Goal: Task Accomplishment & Management: Complete application form

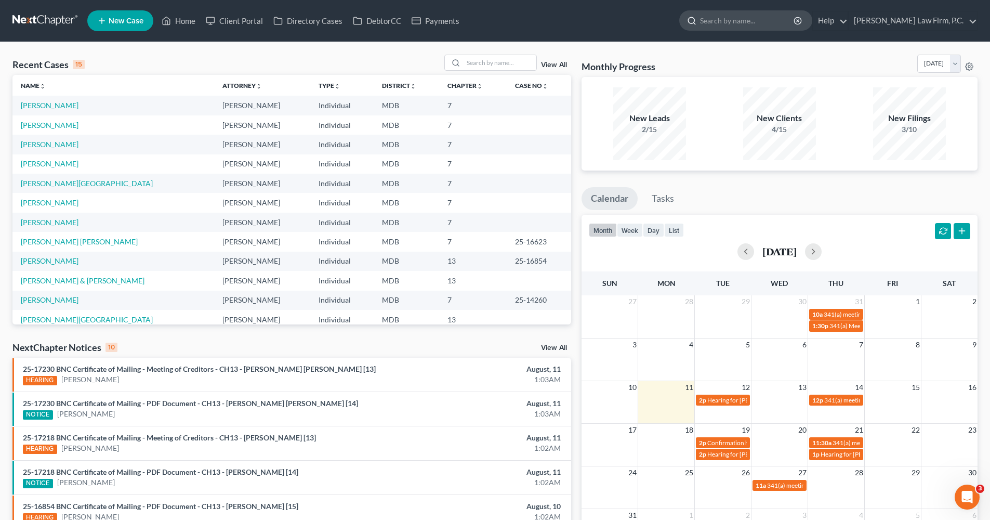
click at [748, 24] on input "search" at bounding box center [747, 20] width 95 height 19
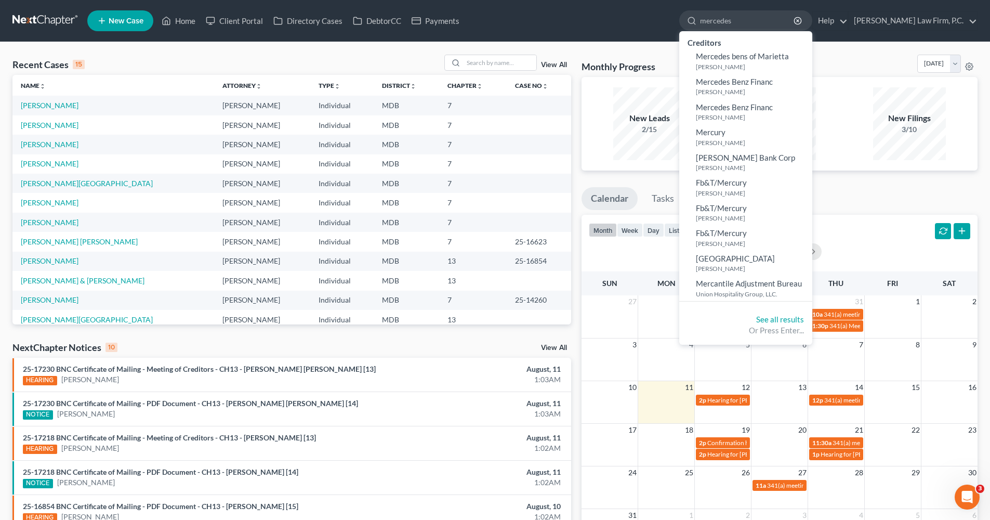
type input "mercedes"
click at [125, 19] on span "New Case" at bounding box center [126, 21] width 35 height 8
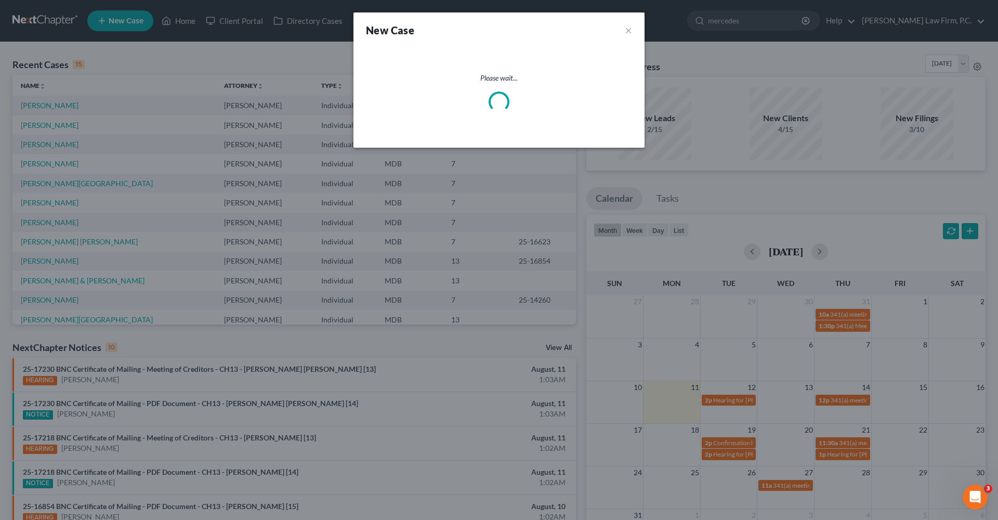
select select "38"
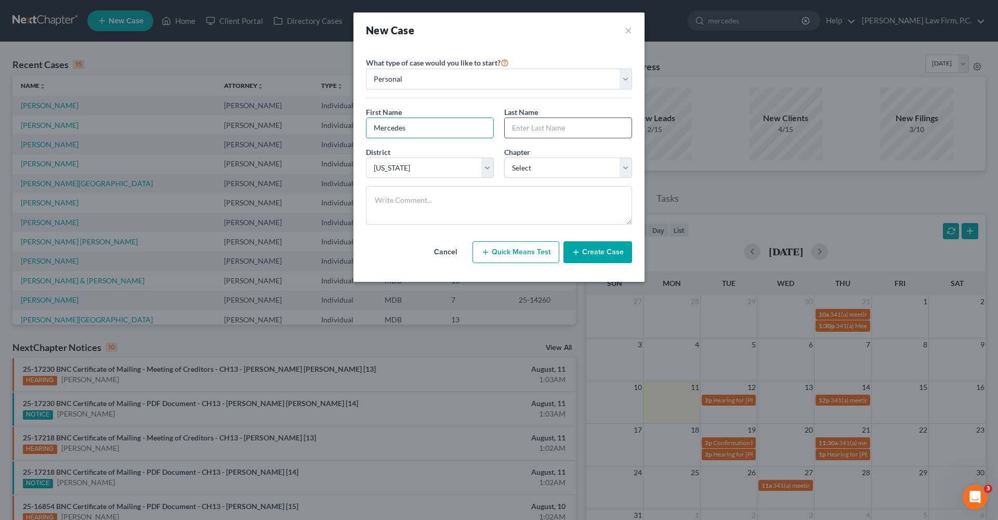
type input "Mercedes"
paste input "JonesEchols"
type input "JonesEchols"
select select "0"
click at [591, 250] on button "Create Case" at bounding box center [597, 252] width 69 height 22
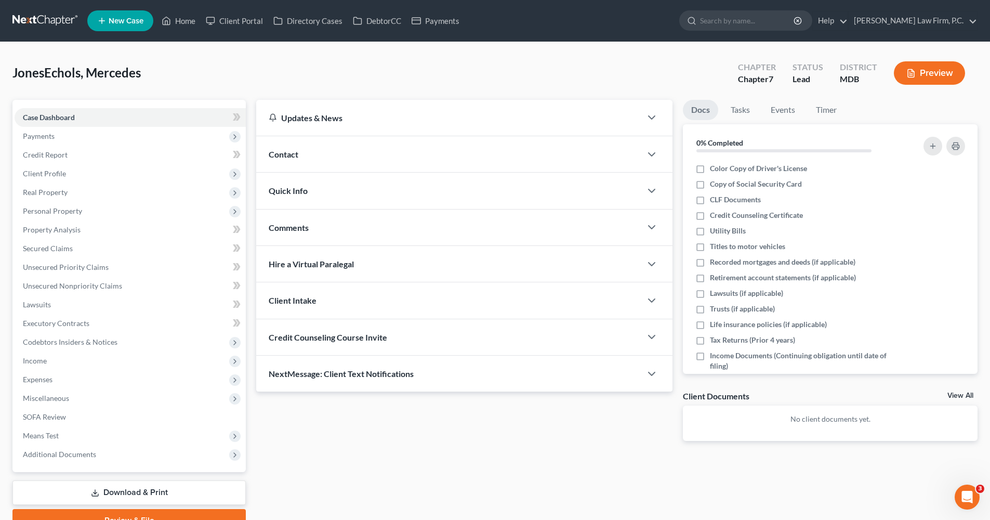
click at [340, 163] on div "Contact" at bounding box center [448, 154] width 385 height 36
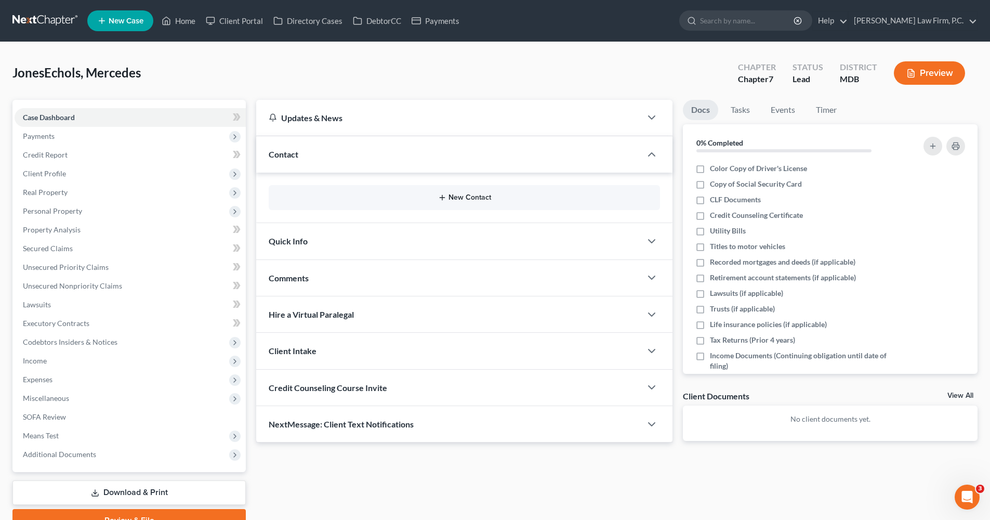
click at [432, 199] on button "New Contact" at bounding box center [464, 197] width 375 height 8
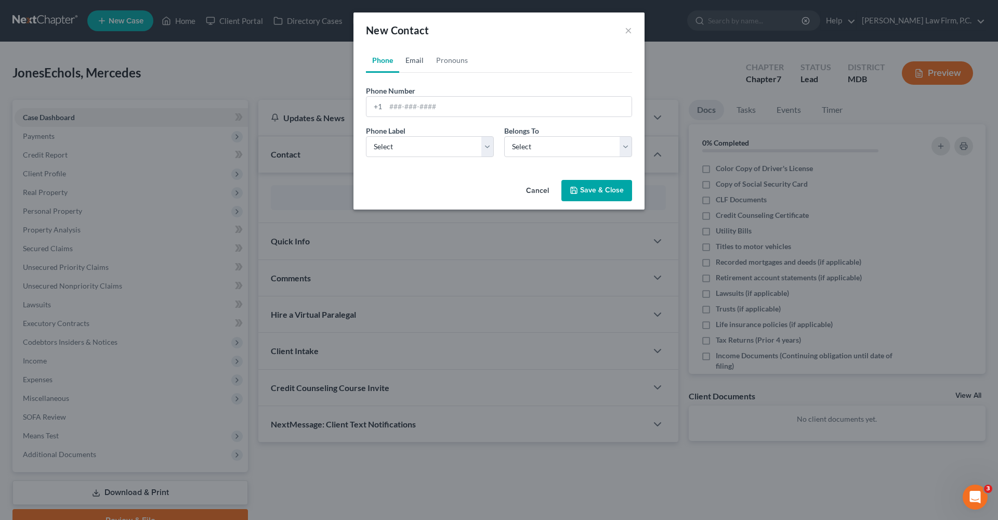
click at [410, 62] on link "Email" at bounding box center [414, 60] width 31 height 25
paste input "[EMAIL_ADDRESS][DOMAIN_NAME]"
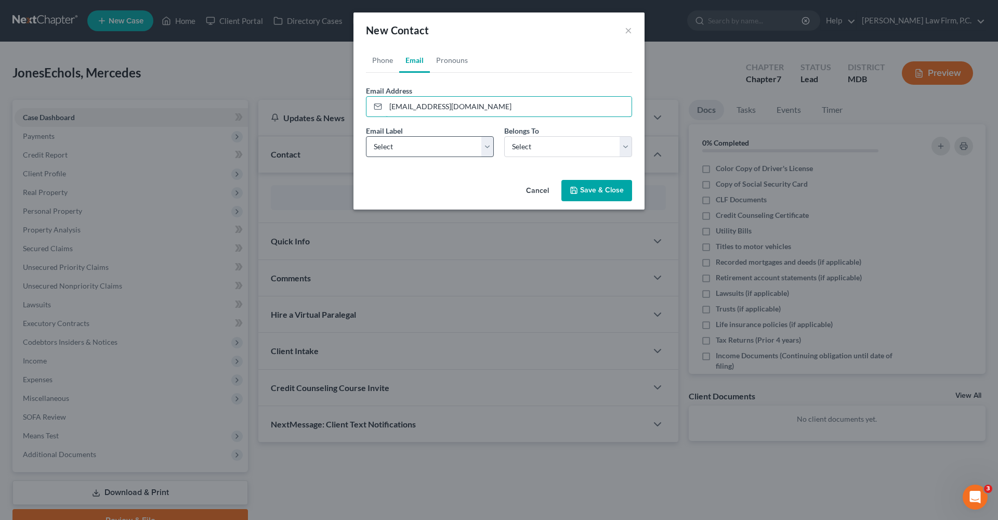
type input "[EMAIL_ADDRESS][DOMAIN_NAME]"
select select "0"
click at [587, 184] on button "Save & Close" at bounding box center [596, 191] width 71 height 22
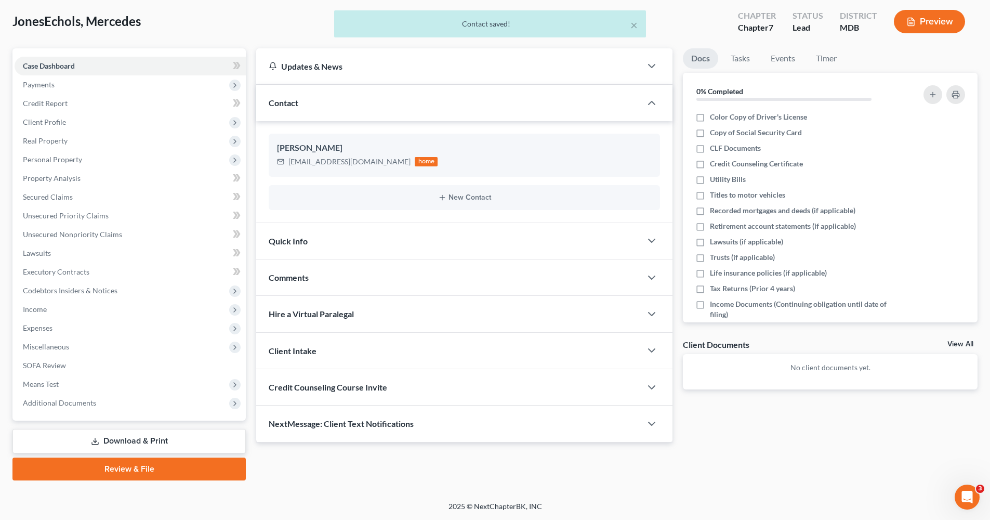
click at [321, 382] on span "Credit Counseling Course Invite" at bounding box center [328, 387] width 118 height 10
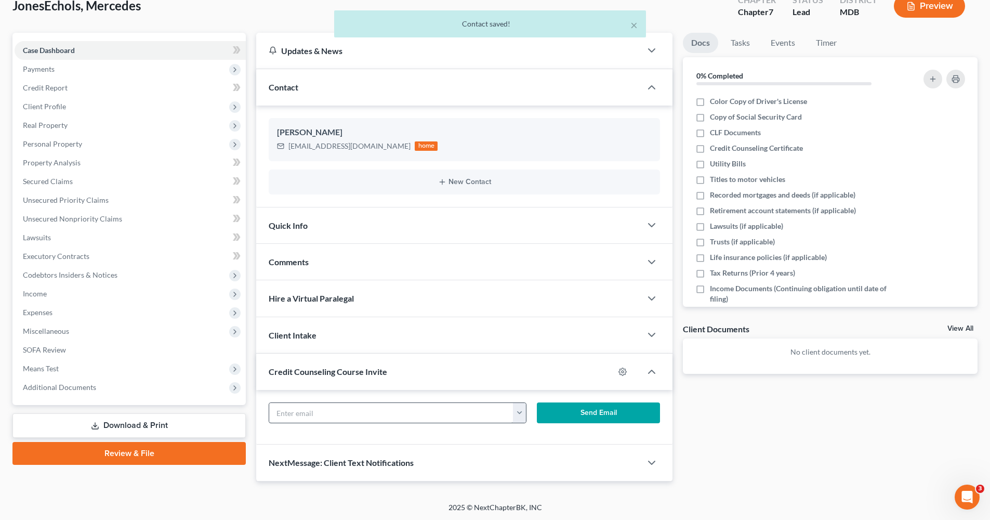
scroll to position [67, 0]
click at [311, 411] on input "text" at bounding box center [391, 413] width 244 height 20
paste input "[EMAIL_ADDRESS][DOMAIN_NAME]"
type input "[EMAIL_ADDRESS][DOMAIN_NAME]"
click at [589, 409] on button "Send Email" at bounding box center [599, 413] width 124 height 21
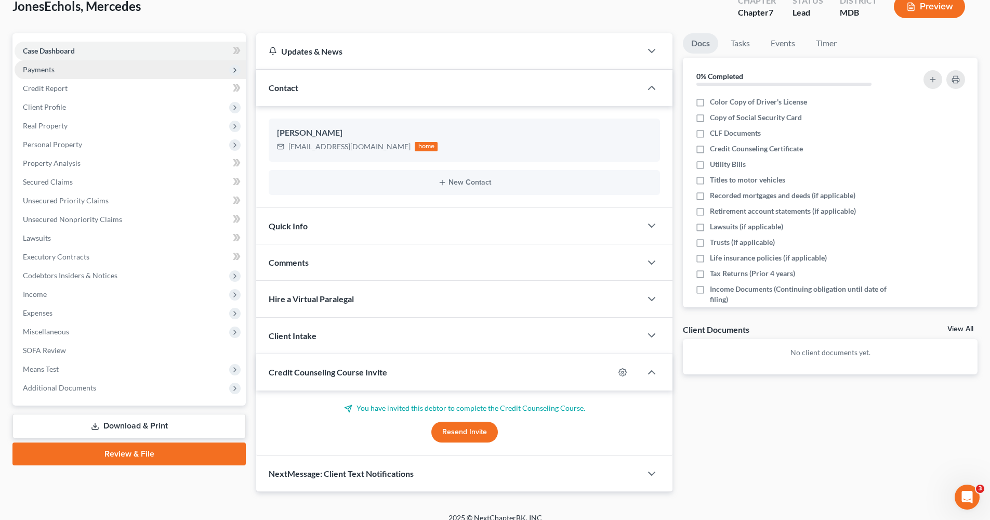
click at [48, 70] on span "Payments" at bounding box center [39, 69] width 32 height 9
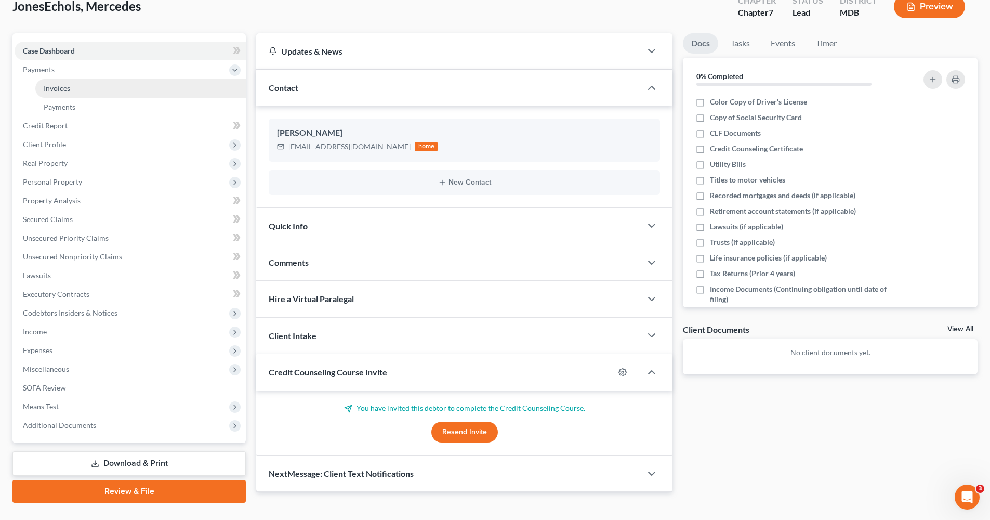
click at [54, 86] on span "Invoices" at bounding box center [57, 88] width 26 height 9
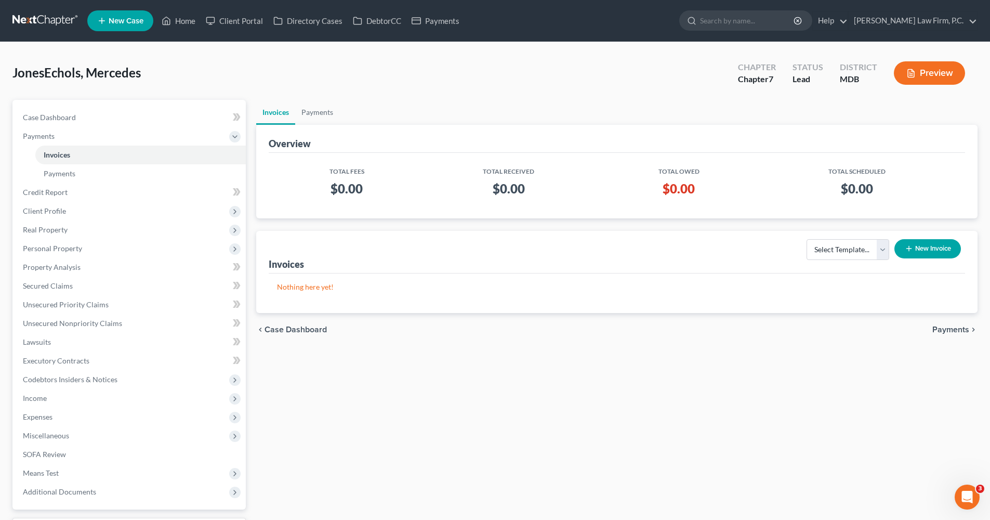
click at [748, 246] on button "New Invoice" at bounding box center [927, 248] width 67 height 19
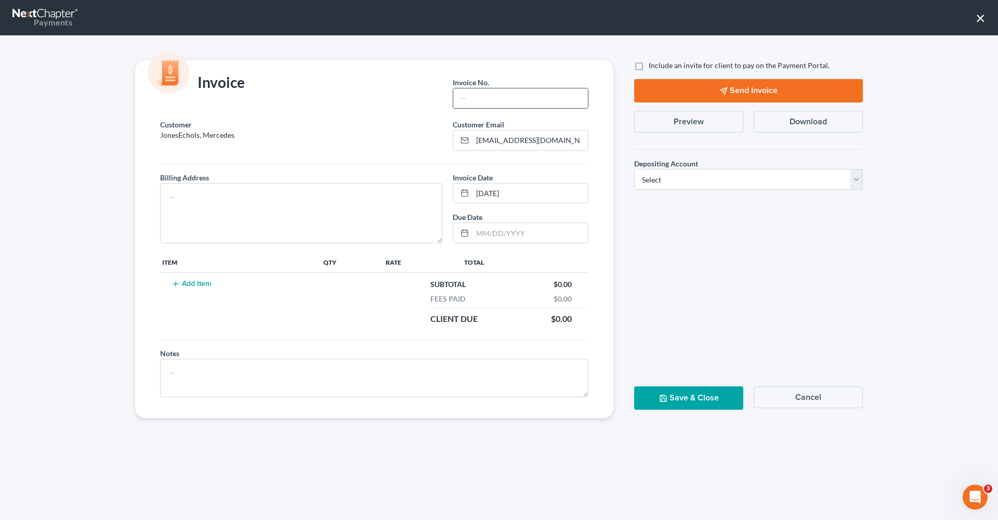
click at [476, 92] on input "text" at bounding box center [520, 98] width 135 height 20
type input "1"
click at [367, 225] on textarea at bounding box center [301, 213] width 282 height 60
type textarea "Unknown"
click at [190, 292] on td "Add Item" at bounding box center [240, 302] width 161 height 58
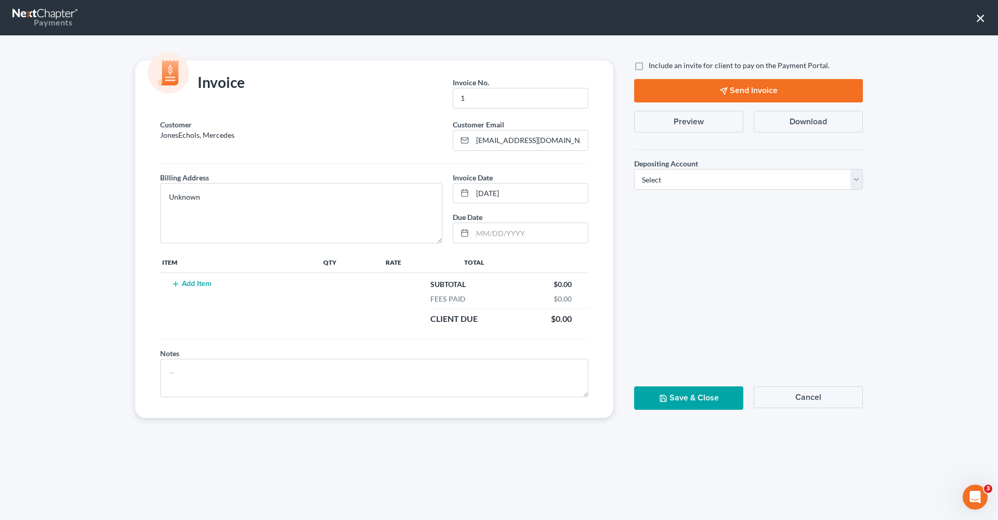
click at [203, 278] on td "Add Item" at bounding box center [240, 302] width 161 height 58
click at [203, 284] on button "Add Item" at bounding box center [191, 284] width 46 height 8
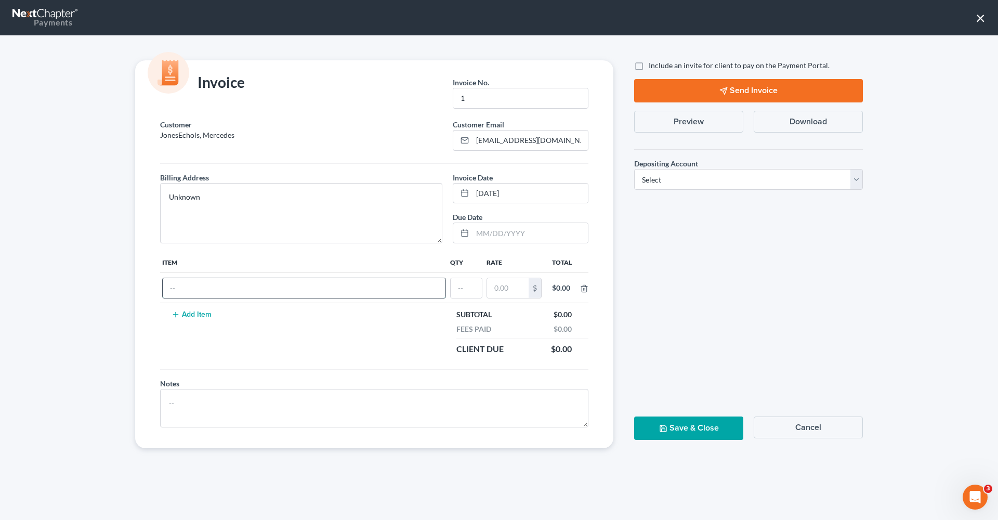
click at [211, 296] on input "text" at bounding box center [304, 288] width 283 height 20
type input "Chapter 7"
click at [473, 295] on input "text" at bounding box center [465, 288] width 31 height 20
type input "1"
click at [511, 294] on input "text" at bounding box center [508, 288] width 42 height 20
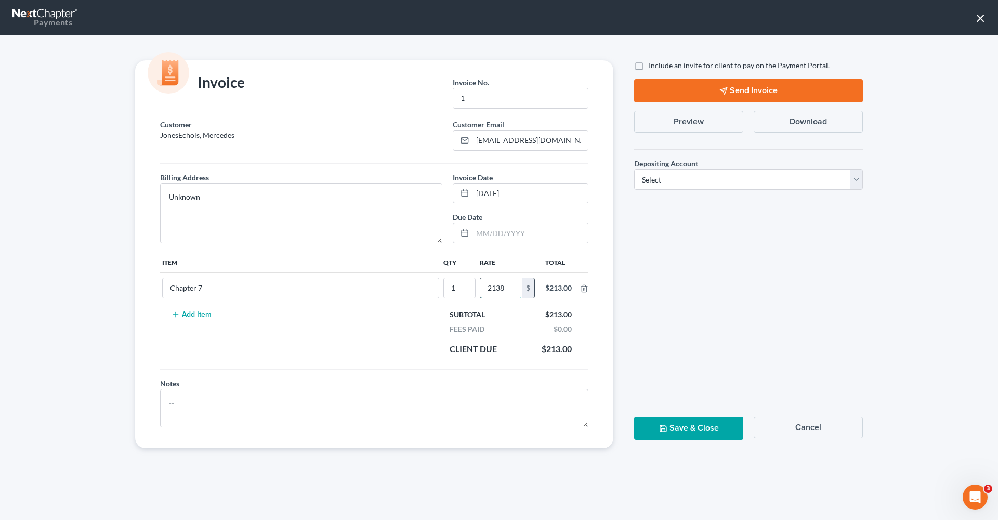
type input "2,138"
select select "1"
click at [685, 426] on button "Save & Close" at bounding box center [688, 427] width 109 height 23
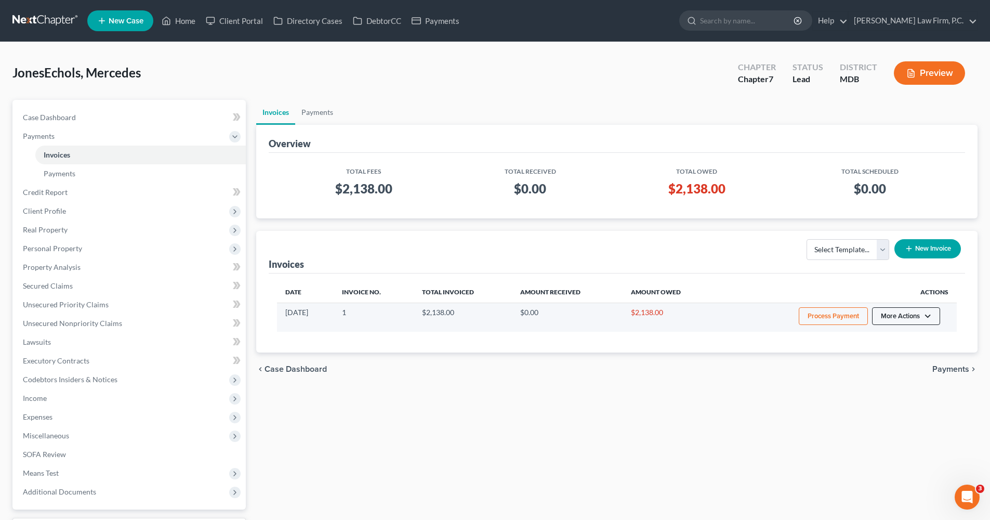
click at [748, 315] on button "More Actions" at bounding box center [906, 316] width 68 height 18
click at [748, 354] on link "Record Cash or Check Payment" at bounding box center [920, 355] width 122 height 18
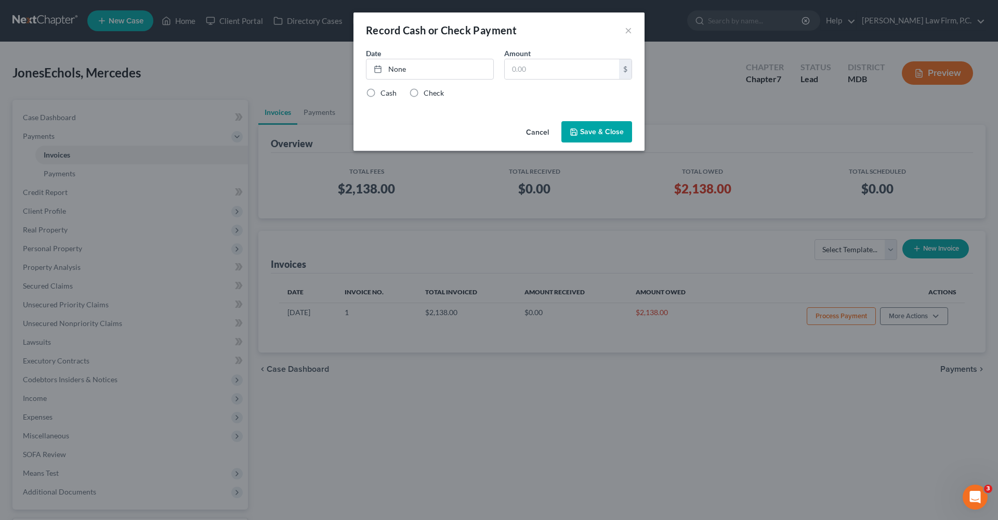
click at [423, 91] on label "Check" at bounding box center [433, 93] width 20 height 10
click at [428, 91] on input "Check" at bounding box center [431, 91] width 7 height 7
radio input "true"
click at [420, 77] on link "None" at bounding box center [429, 69] width 127 height 20
click at [530, 74] on input "text" at bounding box center [562, 69] width 114 height 20
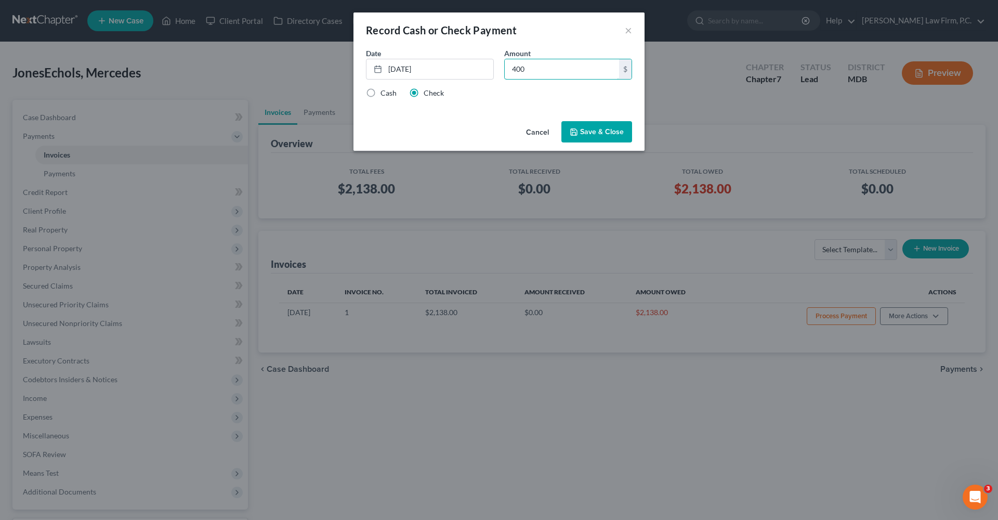
type input "400"
click at [603, 131] on button "Save & Close" at bounding box center [596, 132] width 71 height 22
